Goal: Task Accomplishment & Management: Manage account settings

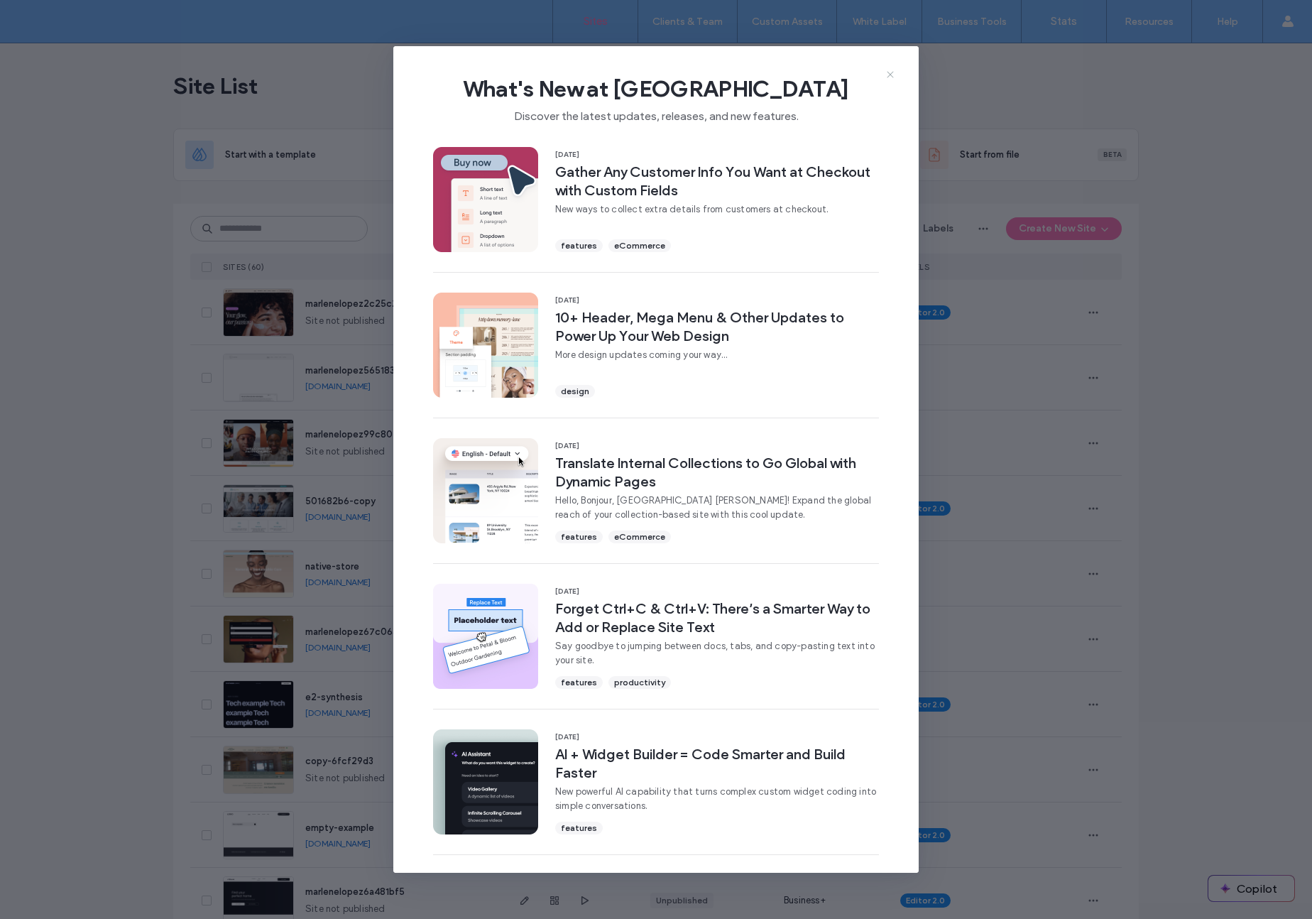
click at [895, 75] on icon at bounding box center [890, 74] width 11 height 11
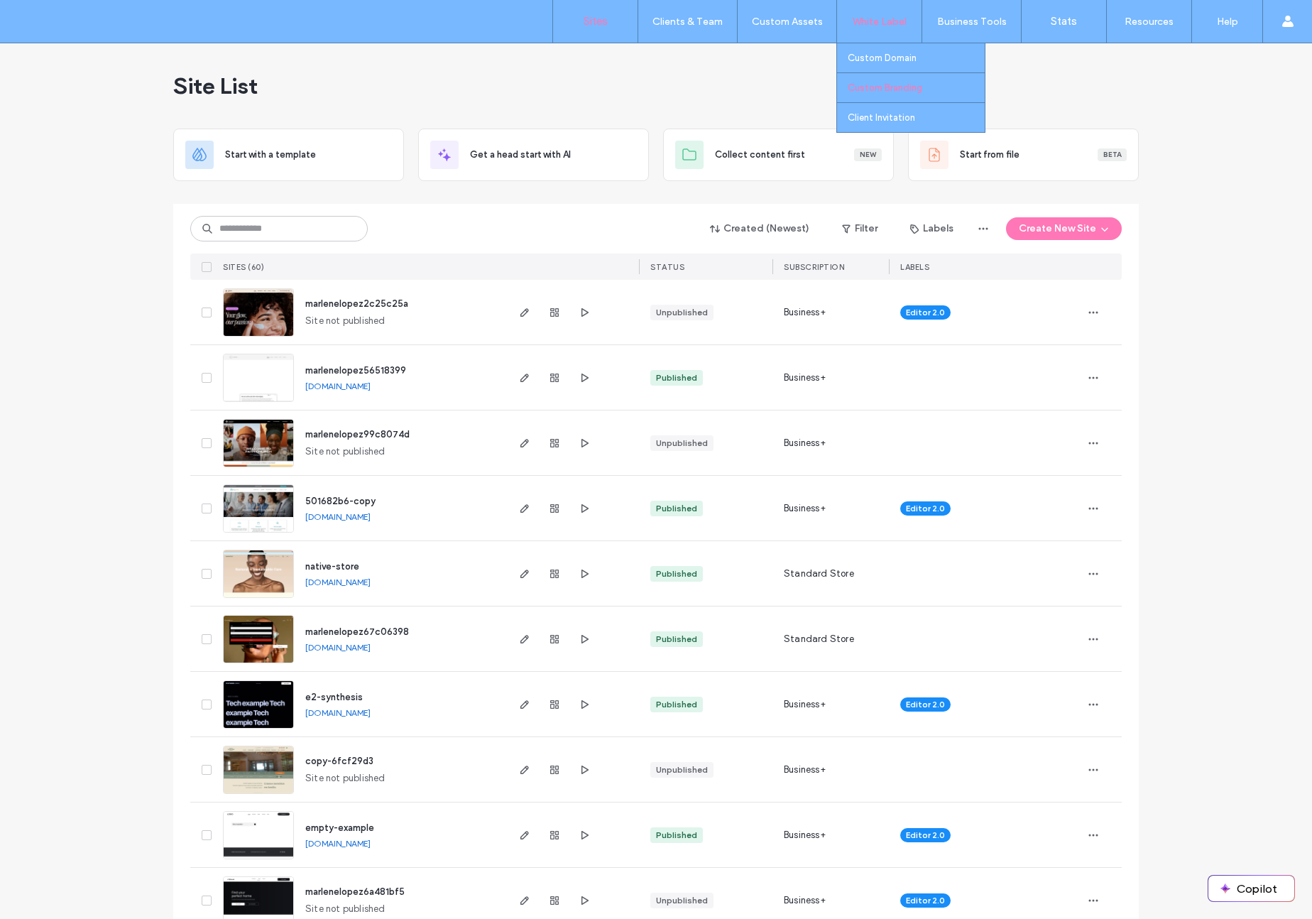
click at [905, 81] on link "Custom Branding" at bounding box center [916, 87] width 137 height 29
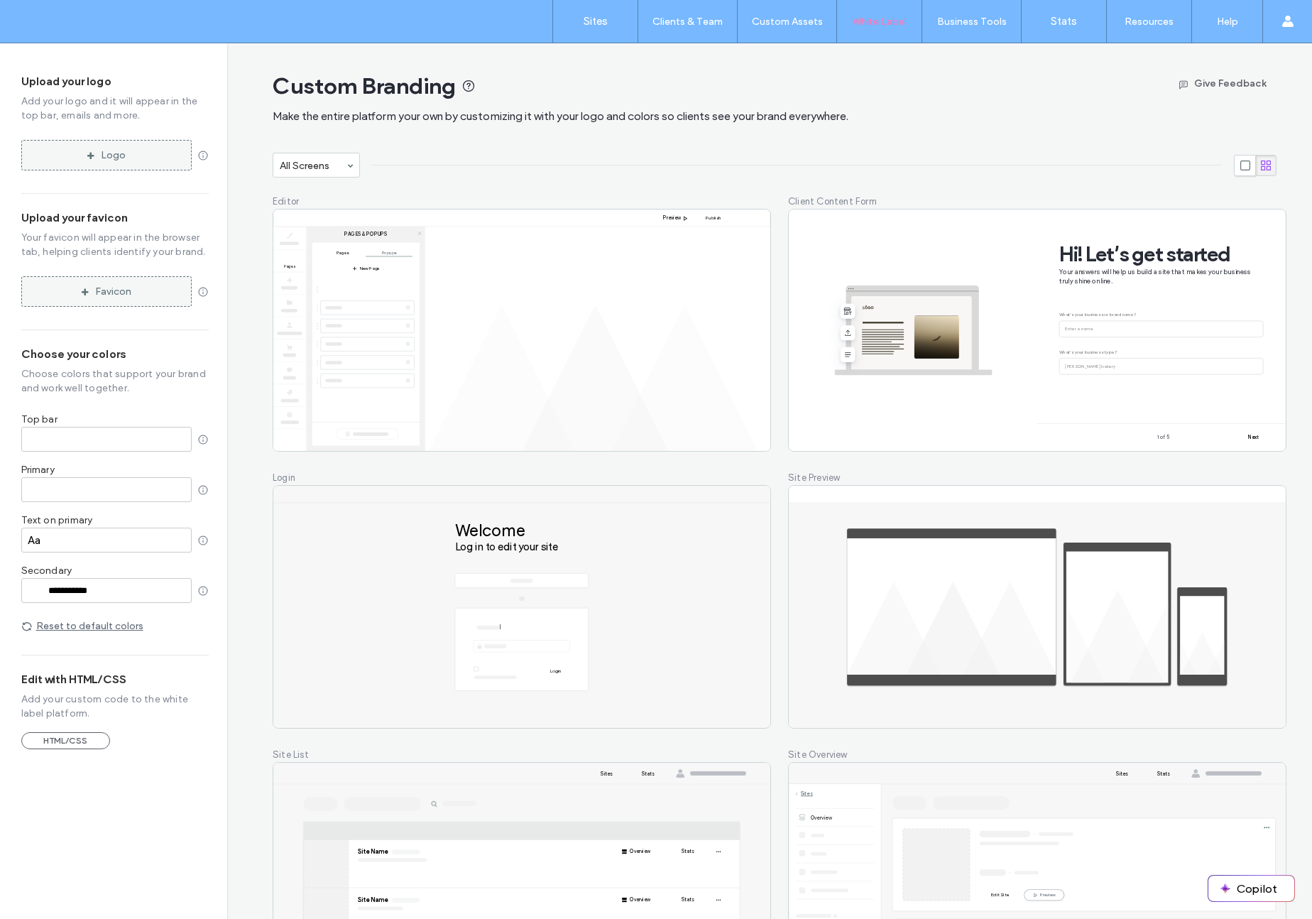
type input "*******"
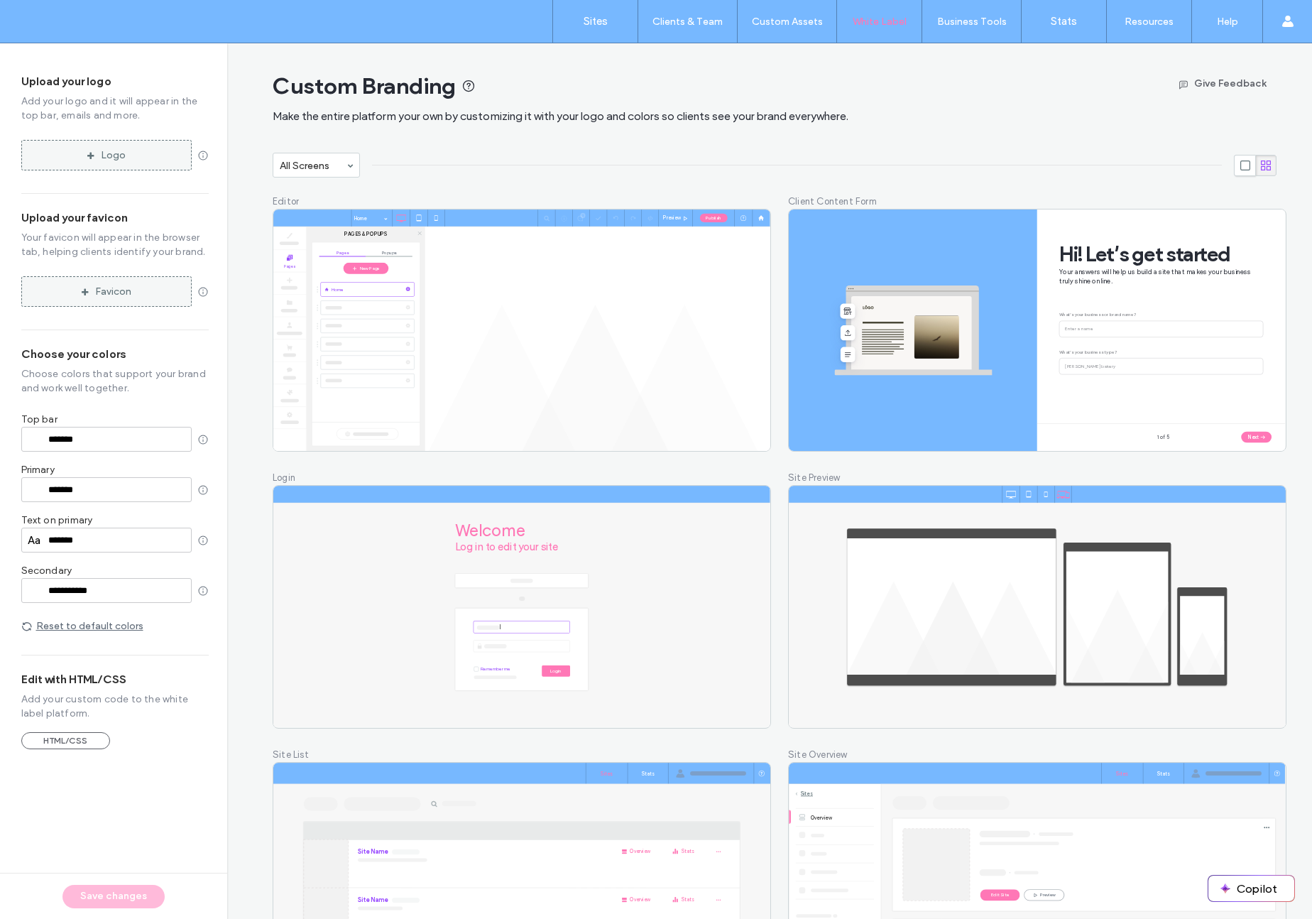
type input "*******"
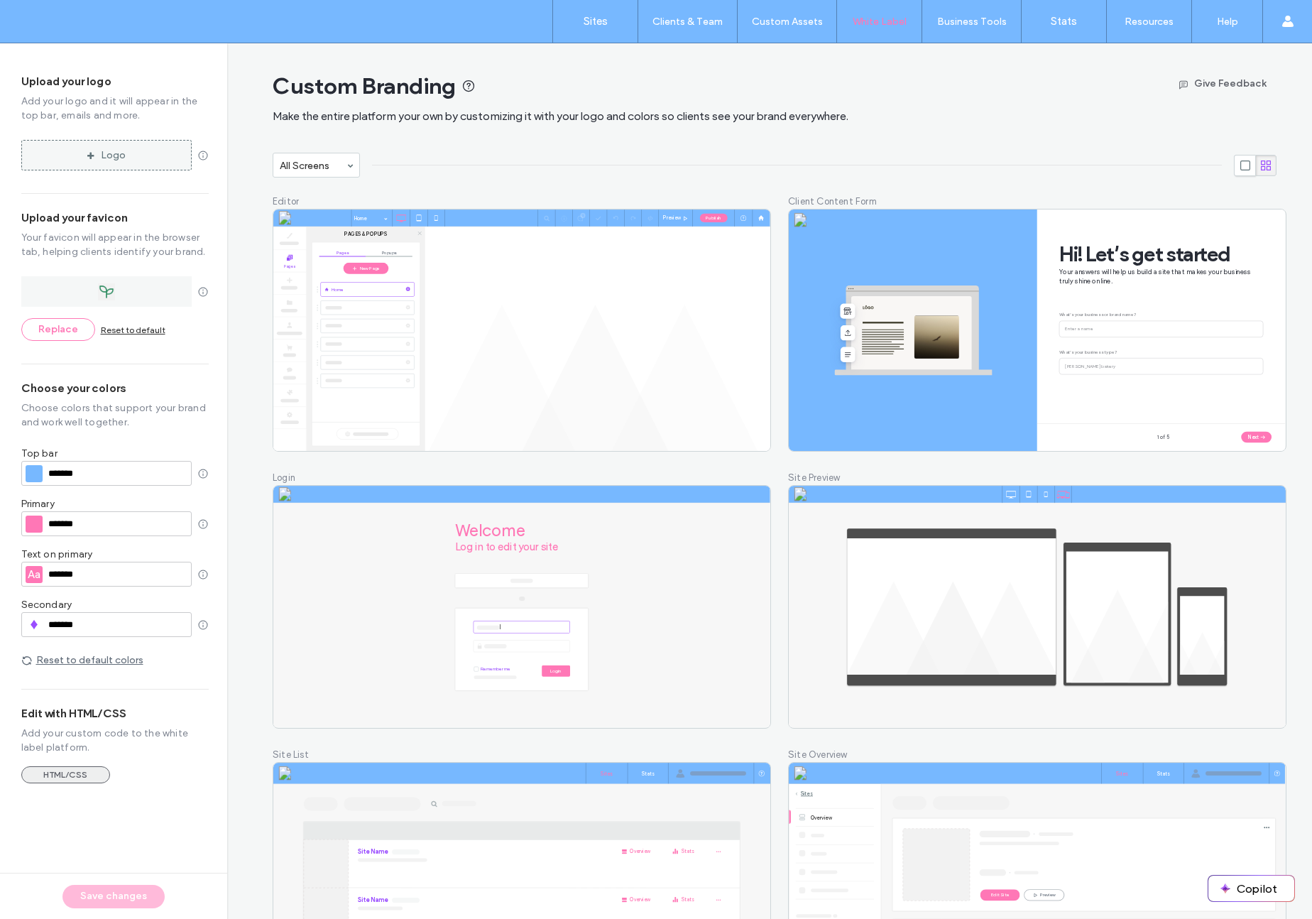
click at [89, 776] on button "HTML/CSS" at bounding box center [65, 774] width 89 height 17
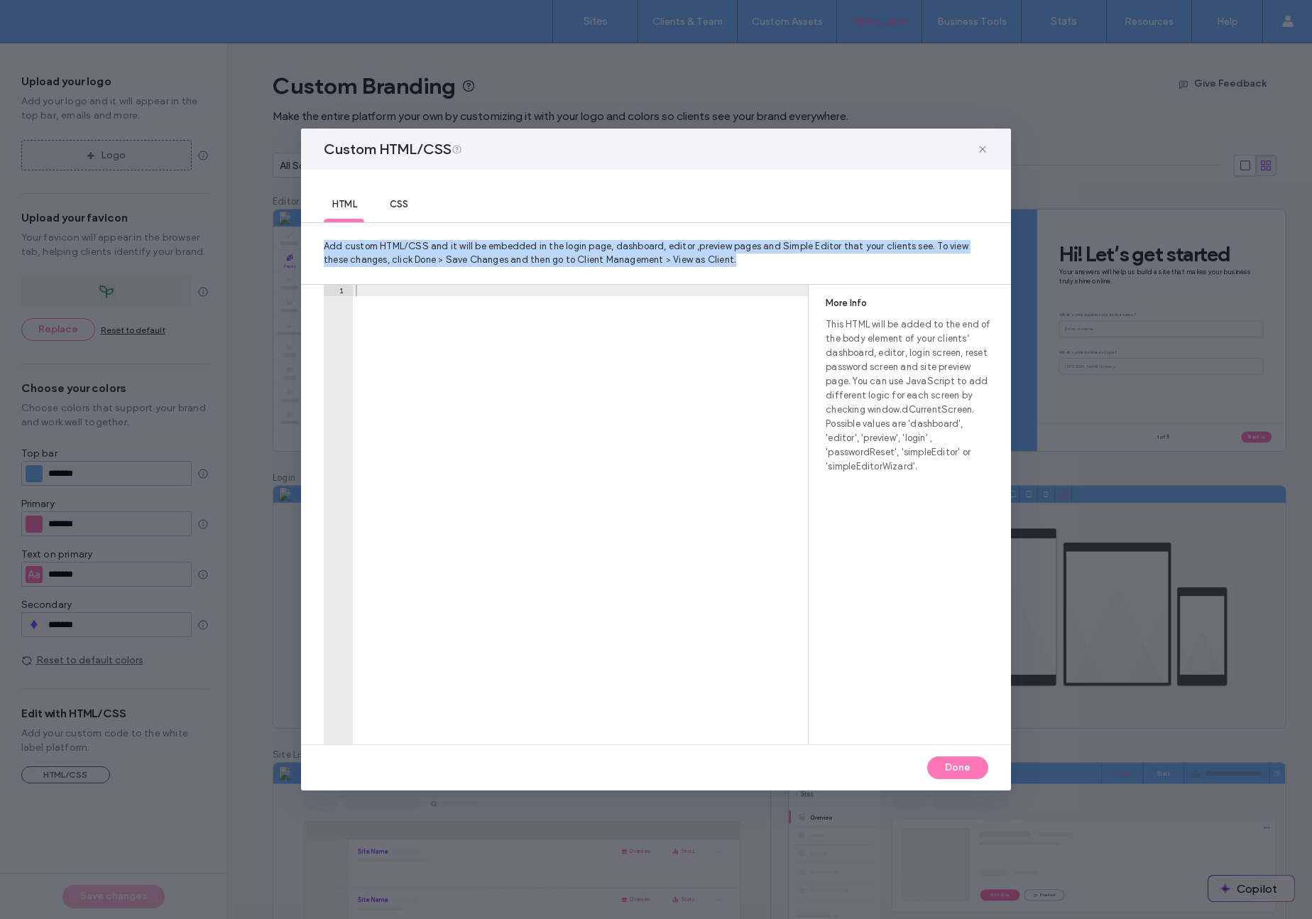
drag, startPoint x: 986, startPoint y: 150, endPoint x: 369, endPoint y: 509, distance: 714.0
click at [369, 509] on div "Custom HTML/CSS HTML CSS Add custom HTML/CSS and it will be embedded in the log…" at bounding box center [656, 459] width 710 height 661
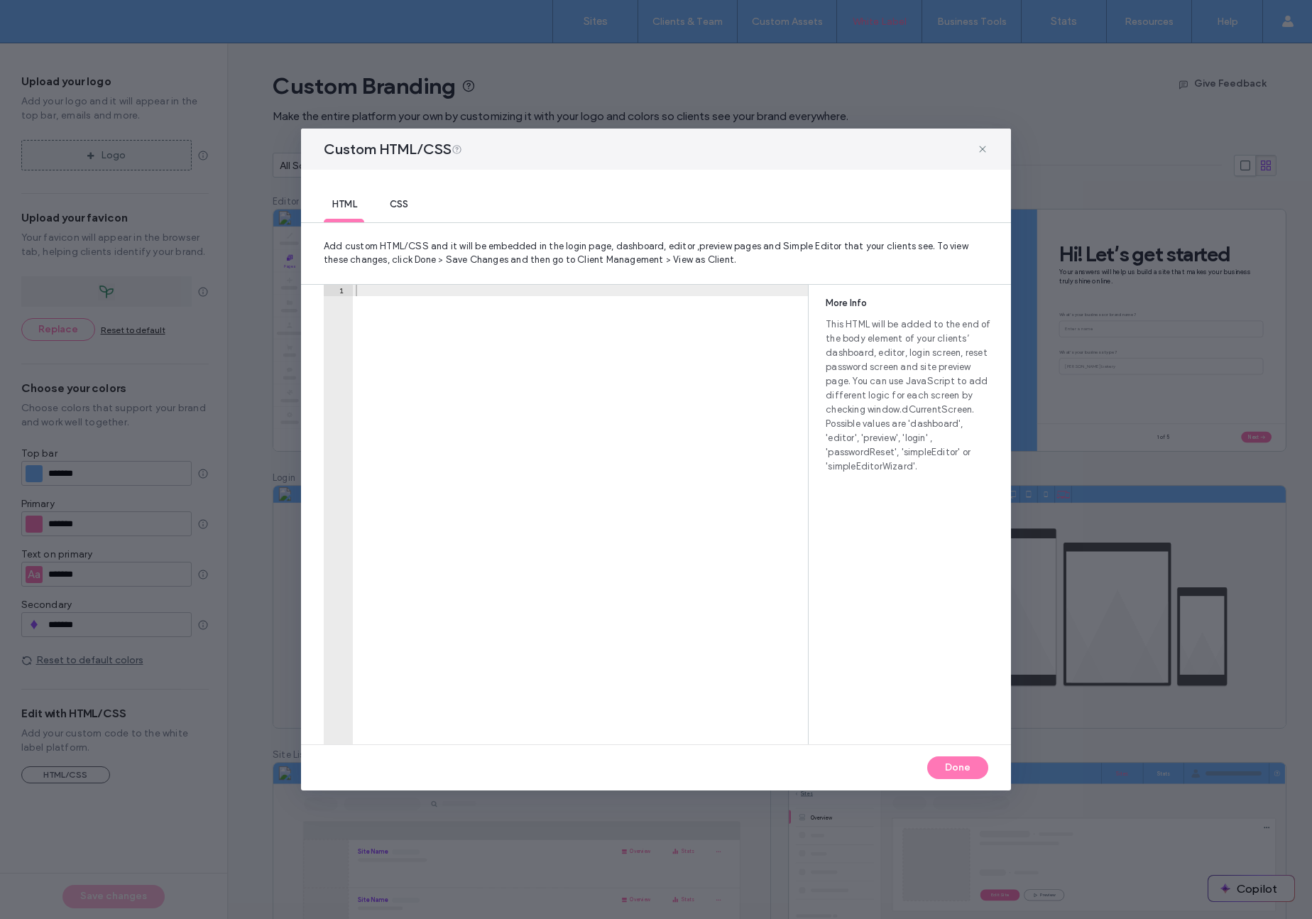
click at [634, 361] on div at bounding box center [580, 526] width 455 height 482
drag, startPoint x: 427, startPoint y: 315, endPoint x: 503, endPoint y: 413, distance: 124.6
click at [530, 449] on div at bounding box center [580, 526] width 455 height 482
drag, startPoint x: 443, startPoint y: 369, endPoint x: 542, endPoint y: 499, distance: 163.7
click at [542, 499] on div at bounding box center [580, 526] width 455 height 482
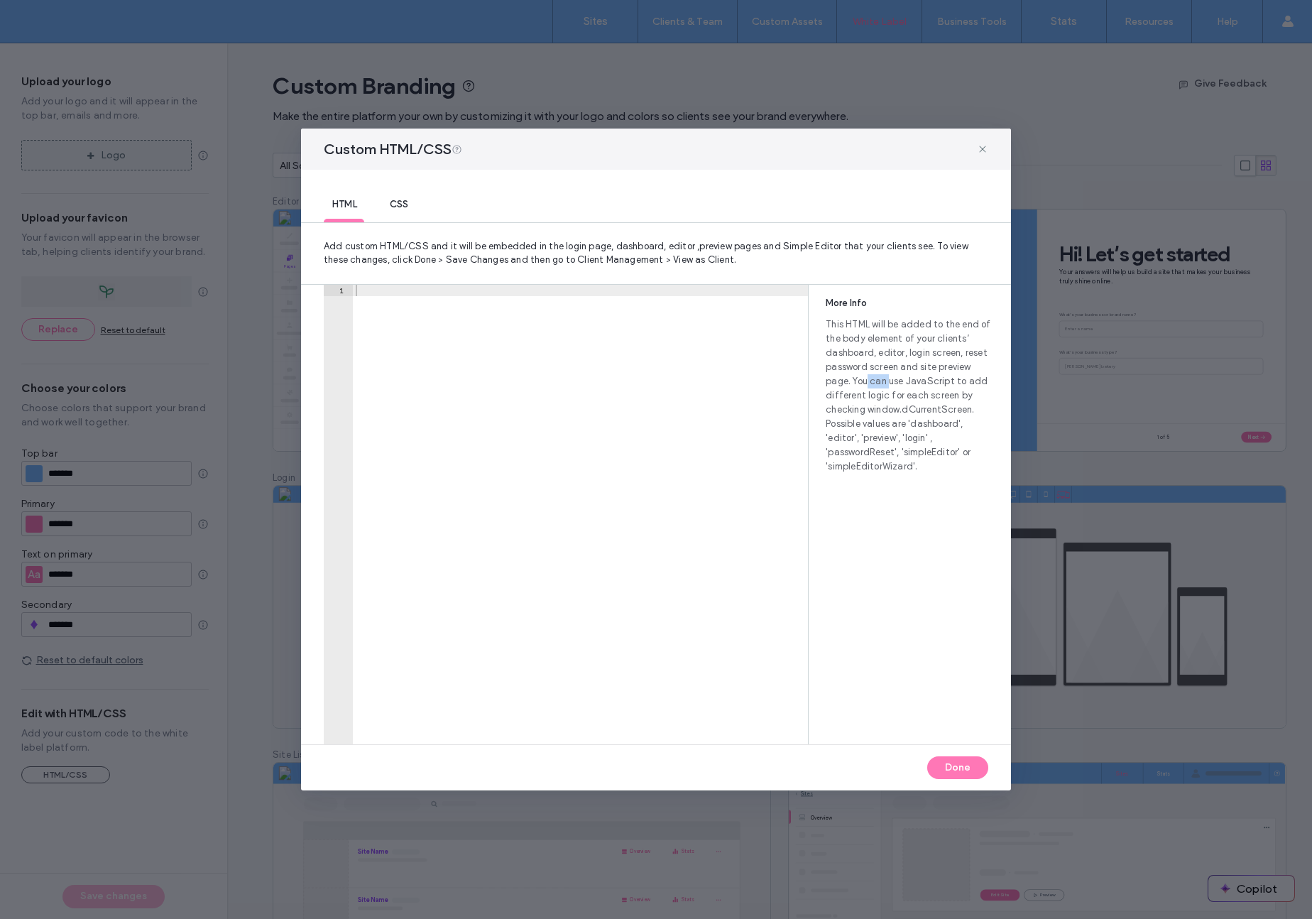
drag, startPoint x: 867, startPoint y: 381, endPoint x: 891, endPoint y: 374, distance: 25.2
click at [891, 374] on span "This HTML will be added to the end of the body element of your clients’ dashboa…" at bounding box center [910, 395] width 168 height 156
click at [986, 141] on span at bounding box center [982, 149] width 11 height 18
